Goal: Task Accomplishment & Management: Manage account settings

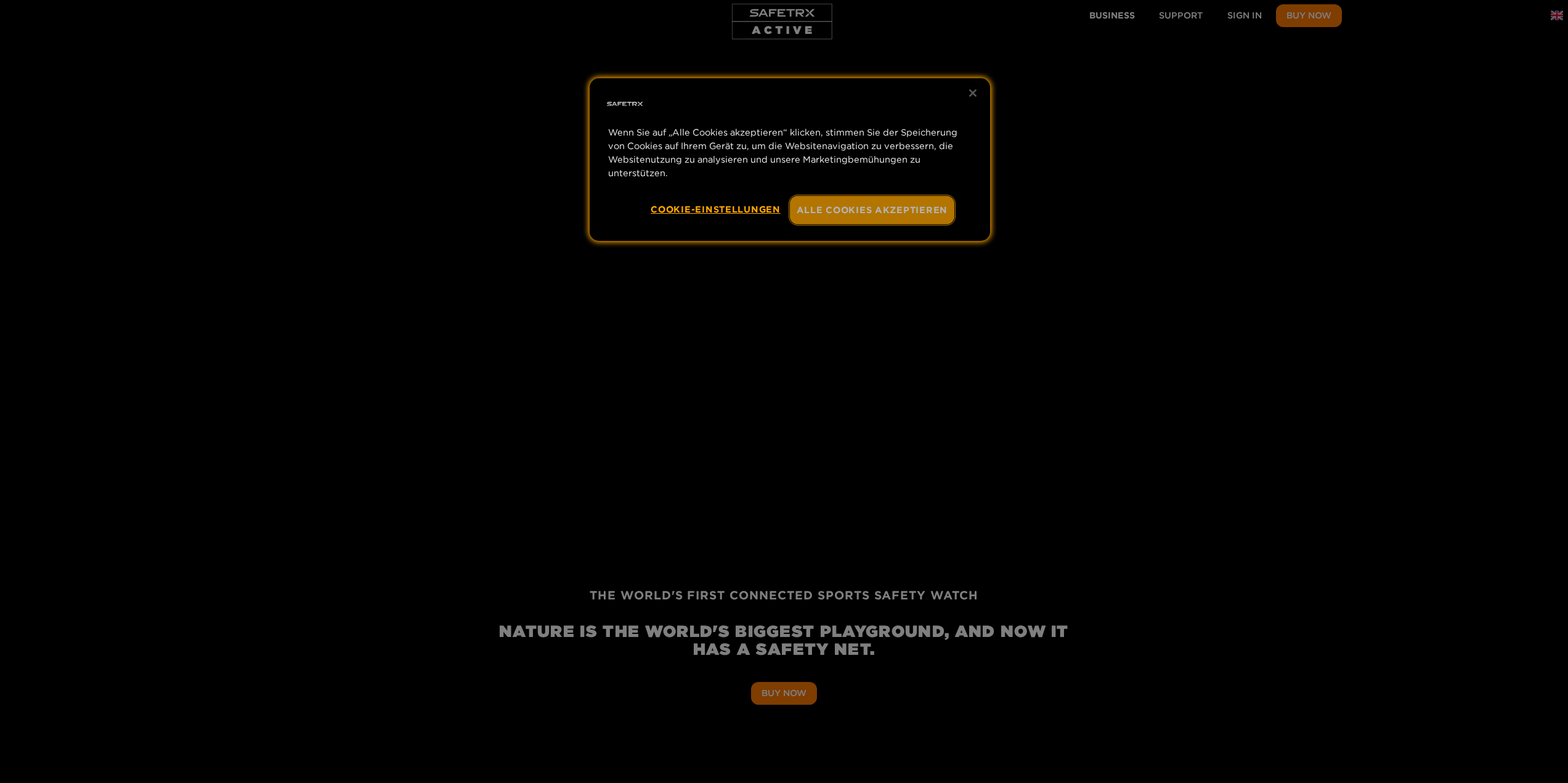
click at [889, 210] on button "Alle Cookies akzeptieren" at bounding box center [872, 210] width 165 height 28
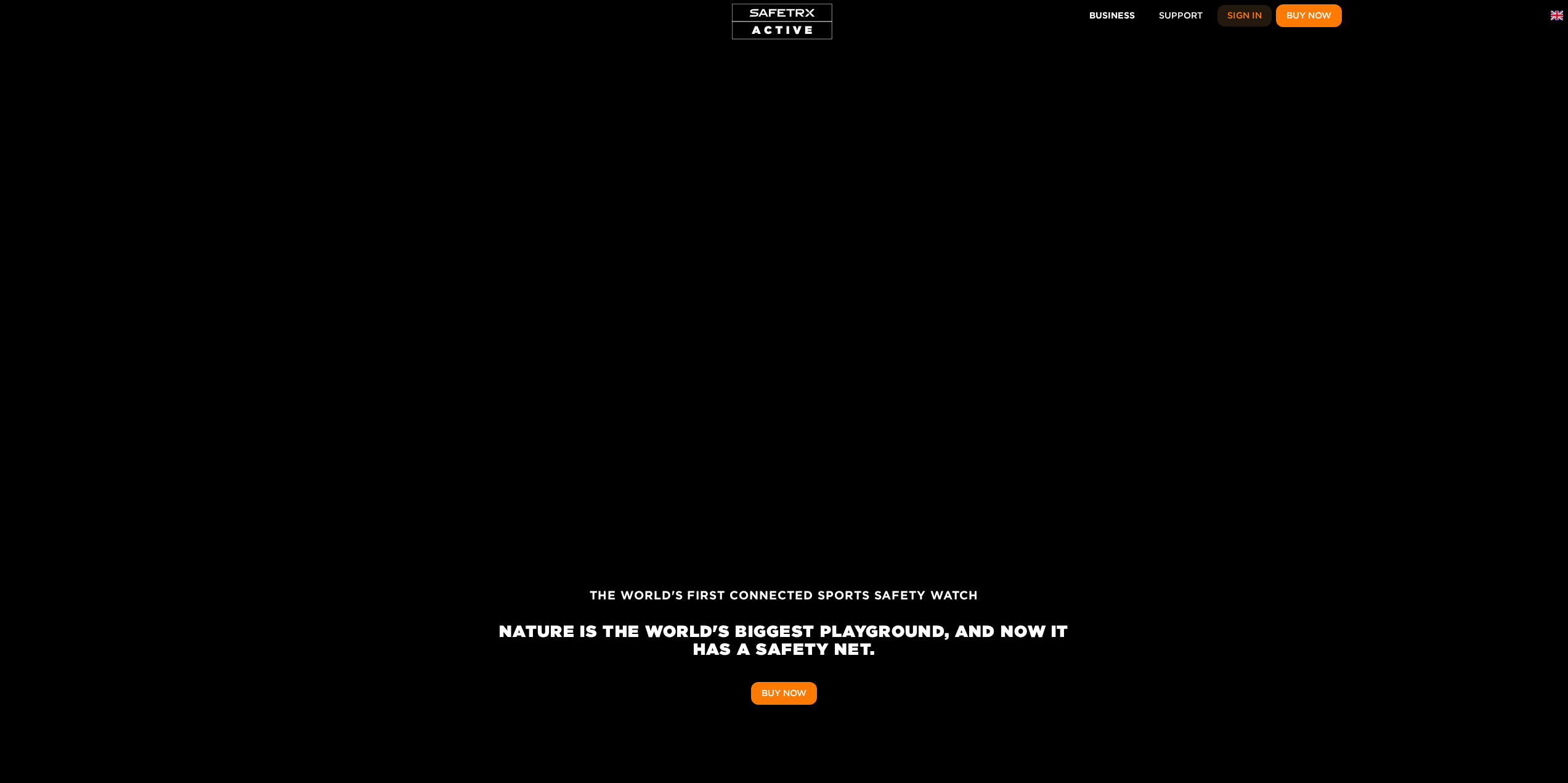
click at [1228, 19] on span "Sign In" at bounding box center [1244, 16] width 35 height 15
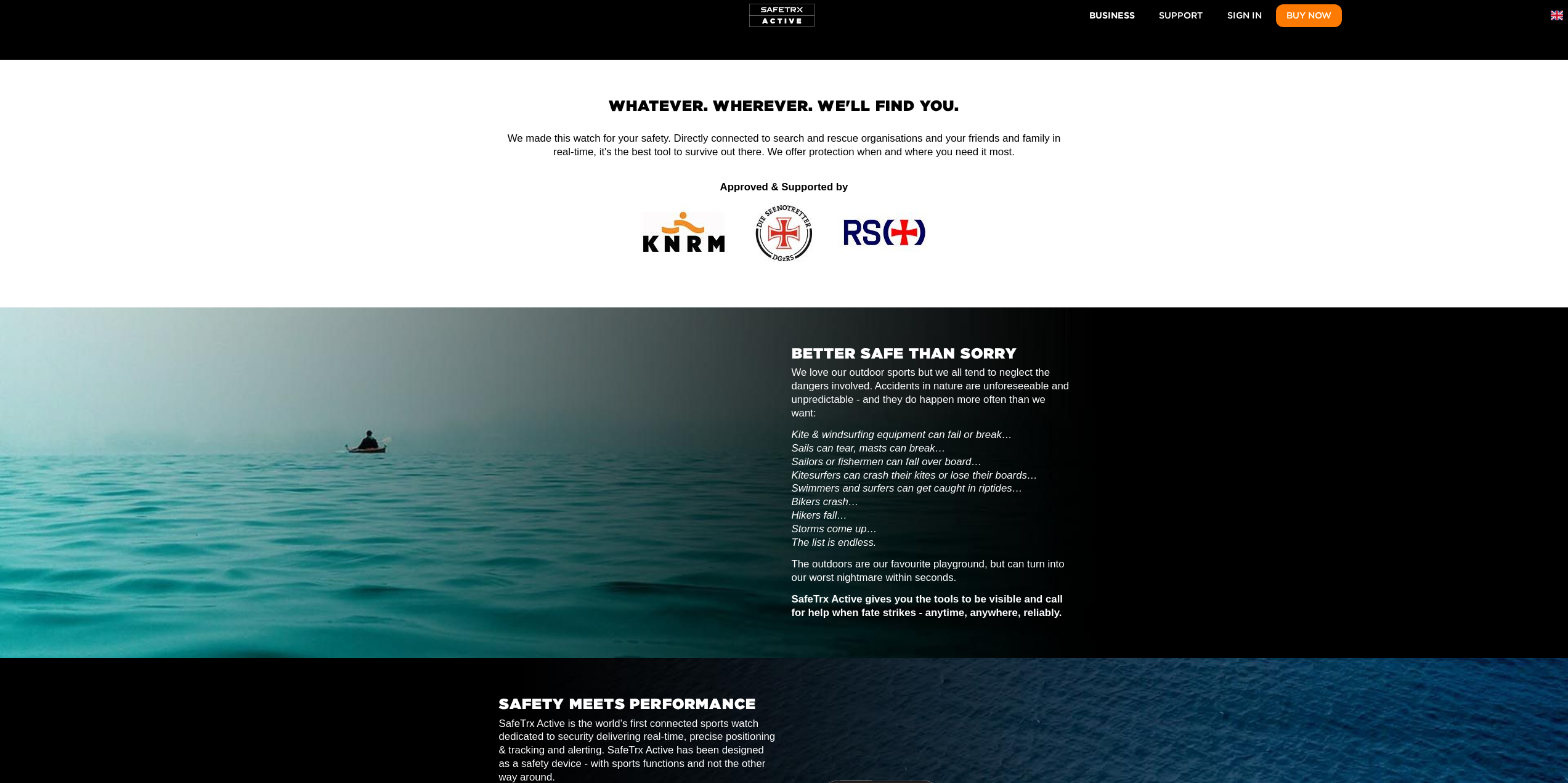
scroll to position [616, 0]
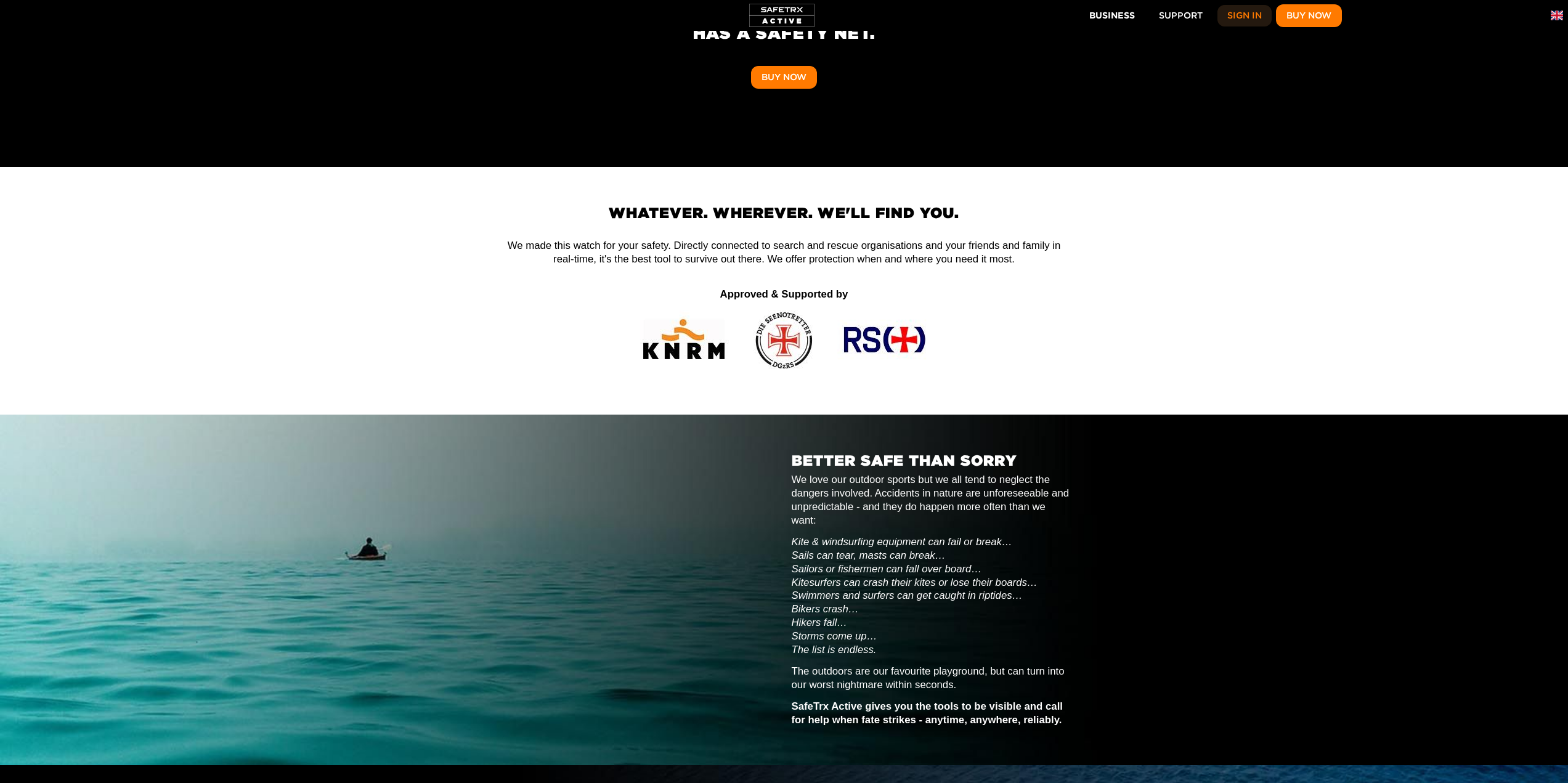
click at [1236, 19] on span "Sign In" at bounding box center [1244, 16] width 35 height 15
